Goal: Task Accomplishment & Management: Manage account settings

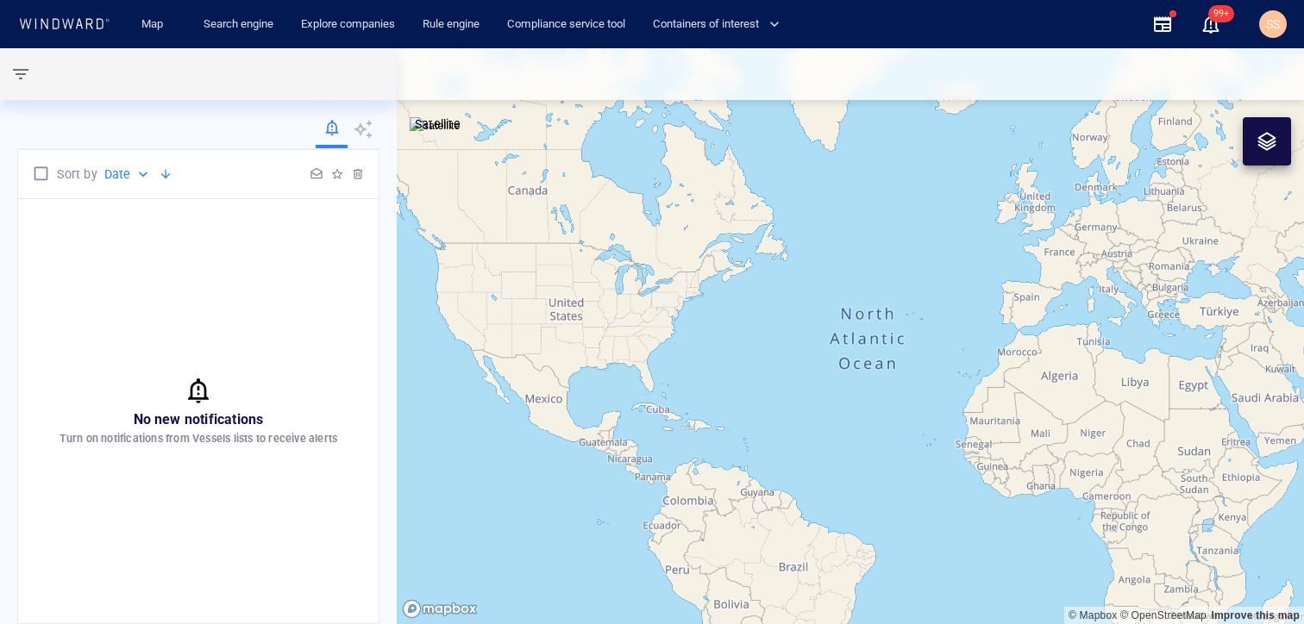
click at [323, 133] on div at bounding box center [332, 131] width 32 height 34
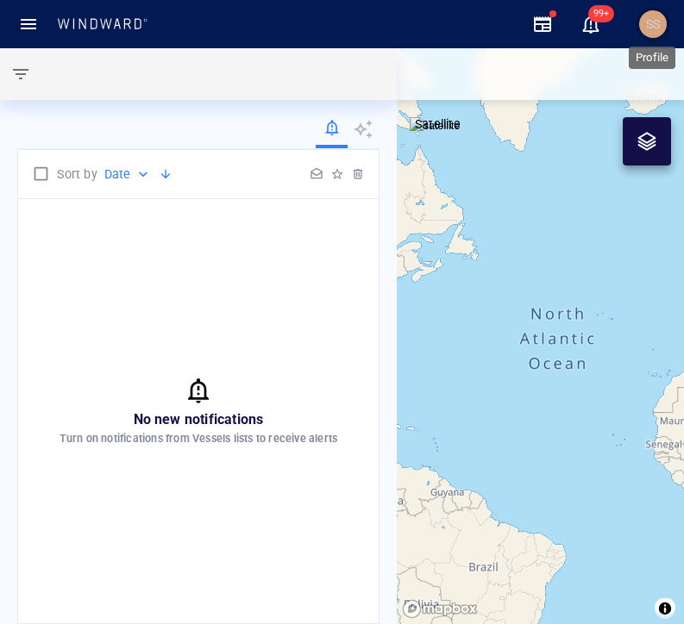
click at [649, 22] on span "SS" at bounding box center [653, 24] width 14 height 14
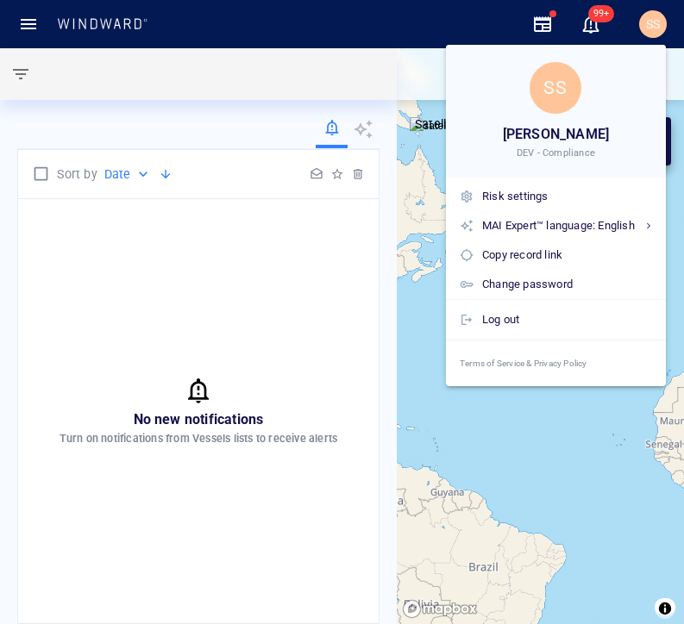
click at [651, 20] on div at bounding box center [342, 312] width 684 height 624
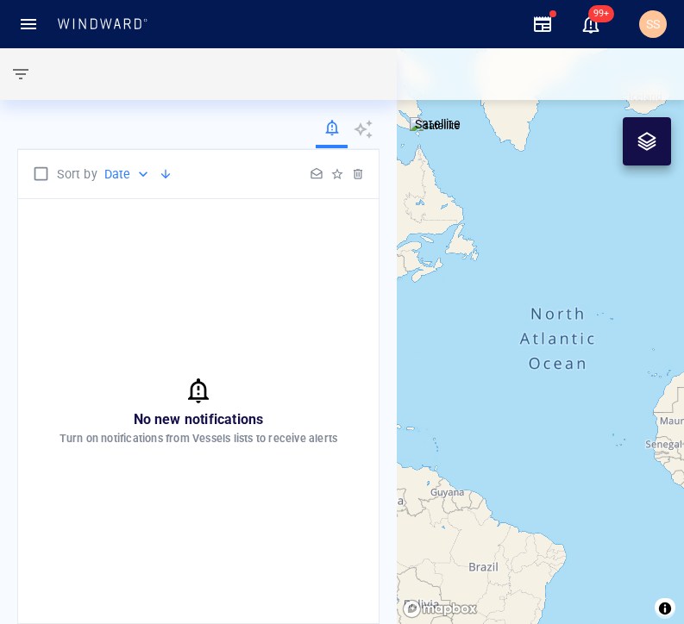
click at [651, 20] on span "SS" at bounding box center [653, 24] width 14 height 14
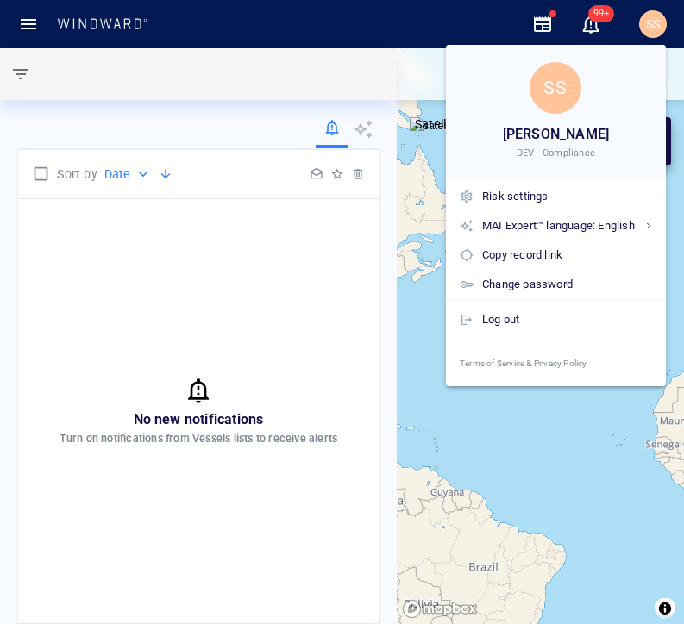
click at [242, 131] on div at bounding box center [342, 312] width 684 height 624
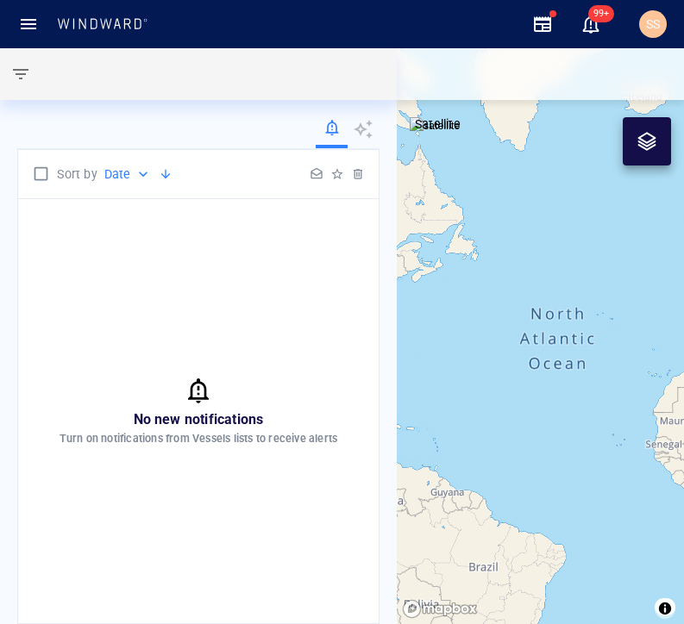
click at [103, 130] on div at bounding box center [198, 131] width 362 height 35
click at [34, 80] on button "button" at bounding box center [20, 73] width 41 height 41
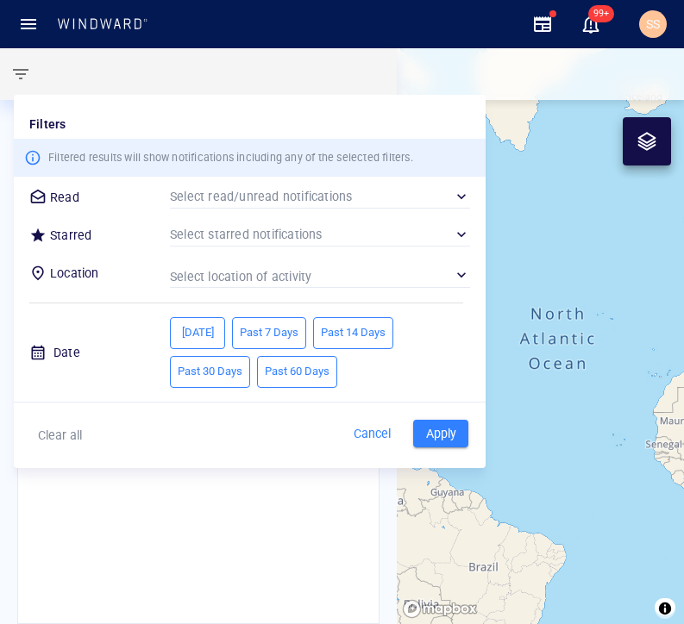
click at [28, 75] on div at bounding box center [342, 312] width 684 height 624
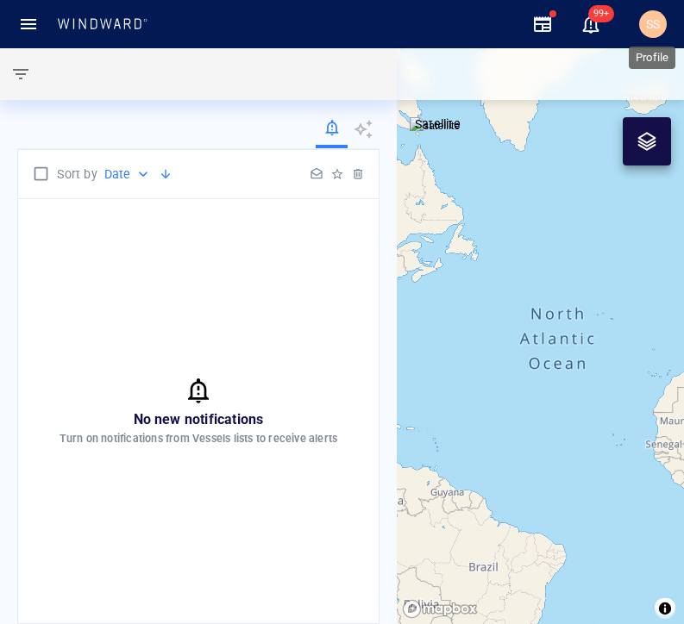
click at [659, 22] on span "SS" at bounding box center [653, 24] width 14 height 14
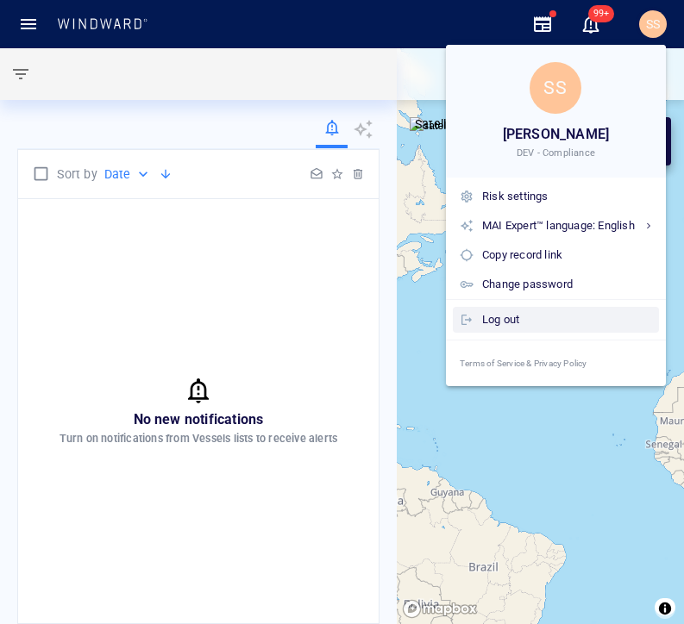
click at [521, 316] on div "Log out" at bounding box center [567, 319] width 170 height 19
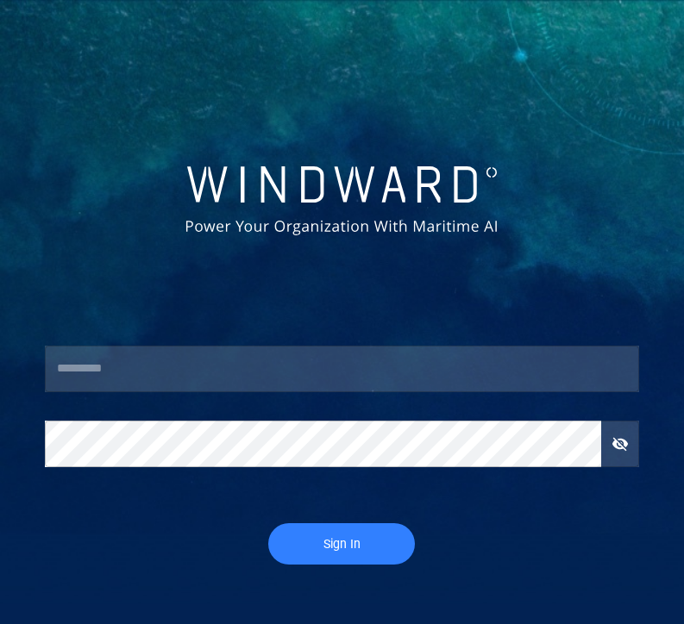
type input "******"
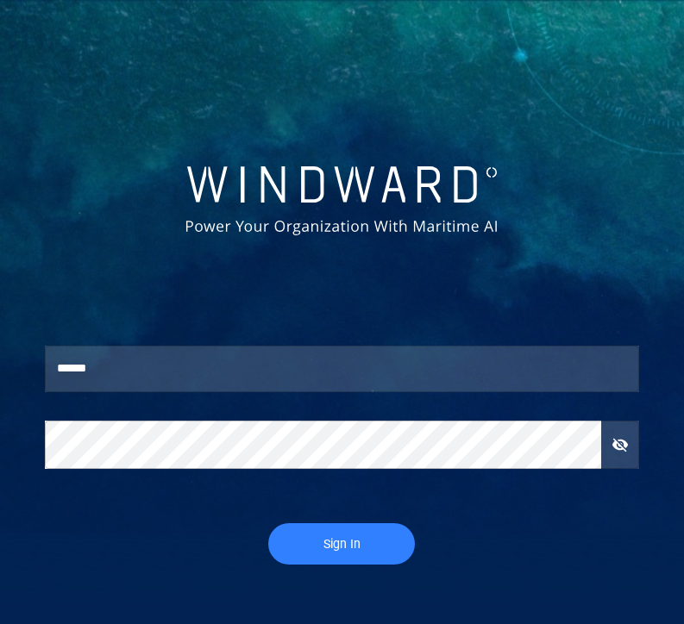
click at [323, 541] on span "Sign In" at bounding box center [341, 545] width 112 height 22
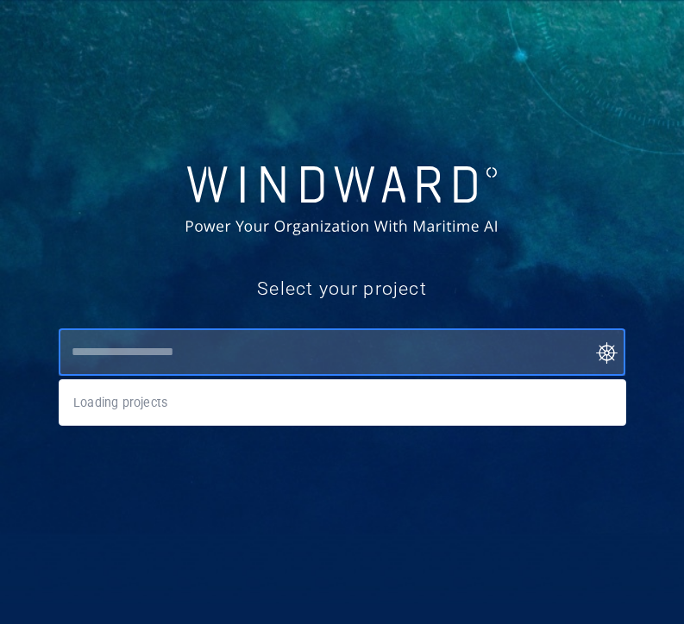
click at [206, 342] on input "text" at bounding box center [346, 352] width 560 height 31
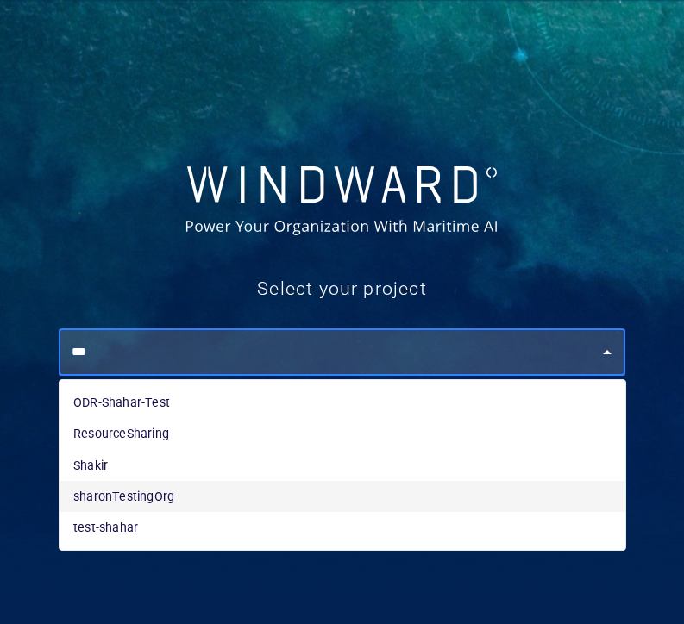
click at [180, 490] on li "sharonTestingOrg" at bounding box center [343, 496] width 566 height 31
type input "**********"
